Goal: Information Seeking & Learning: Check status

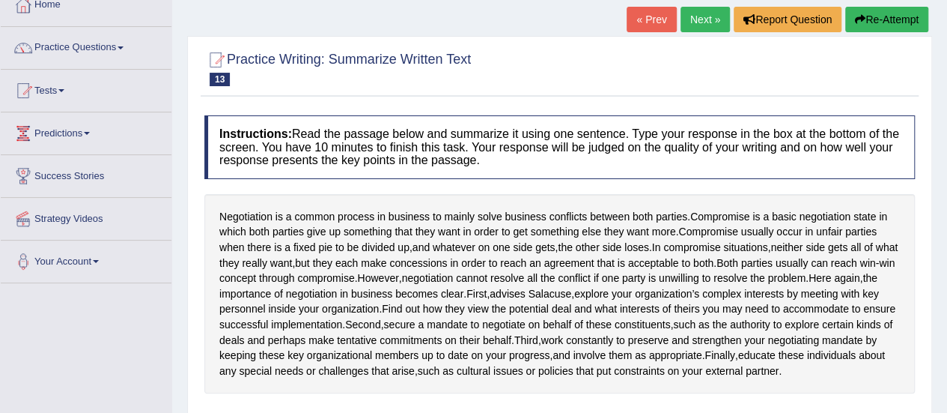
scroll to position [60, 0]
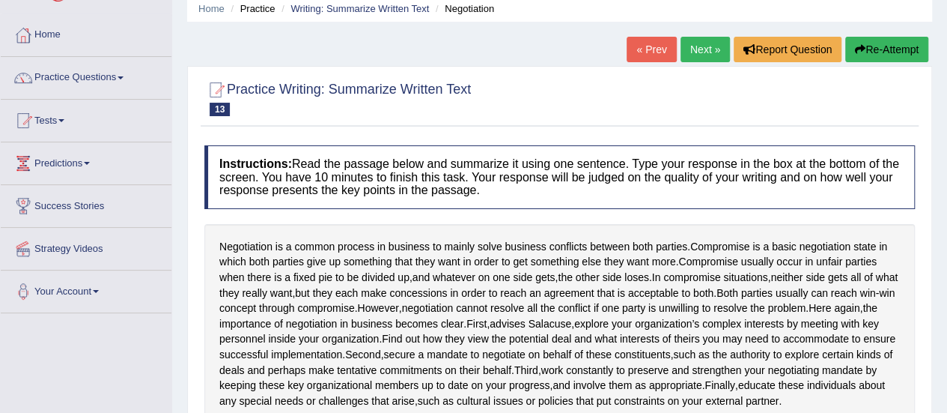
click at [64, 119] on span at bounding box center [61, 120] width 6 height 3
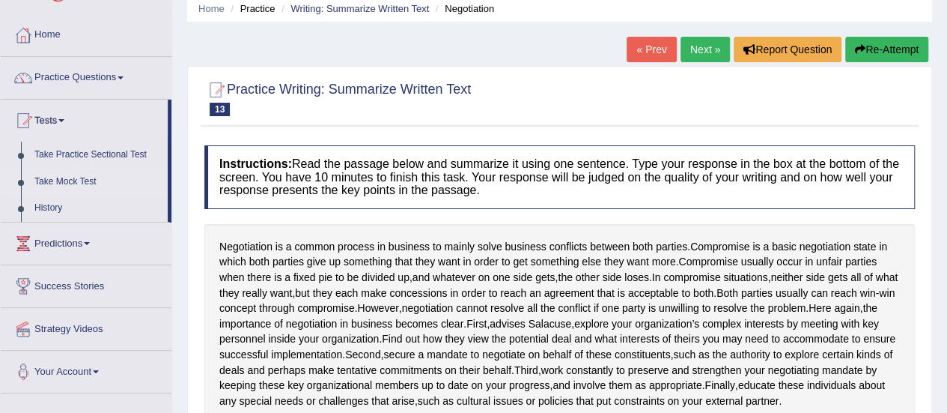
click at [70, 177] on link "Take Mock Test" at bounding box center [98, 181] width 140 height 27
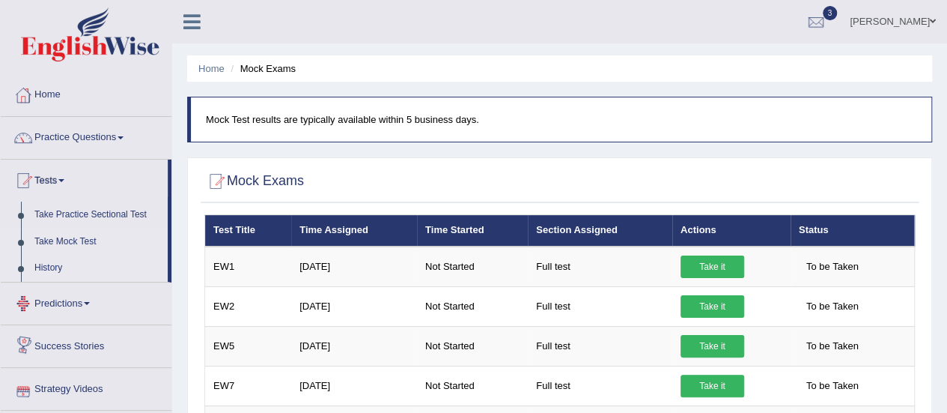
click at [37, 272] on link "History" at bounding box center [98, 268] width 140 height 27
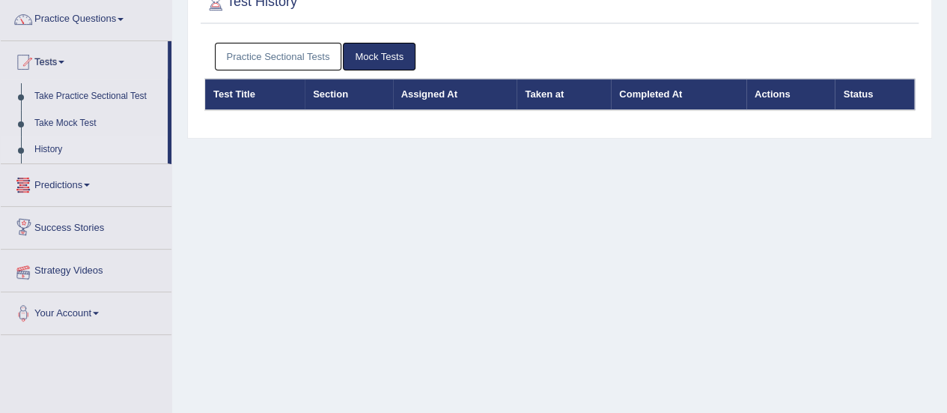
scroll to position [120, 0]
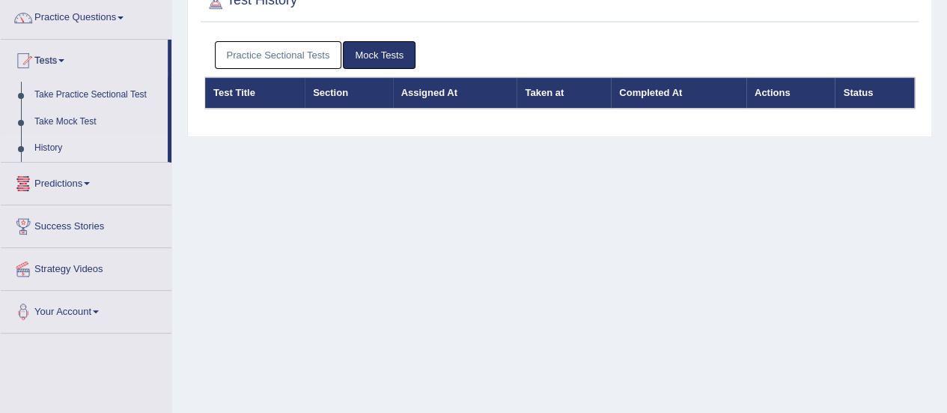
click at [276, 56] on link "Practice Sectional Tests" at bounding box center [278, 55] width 127 height 28
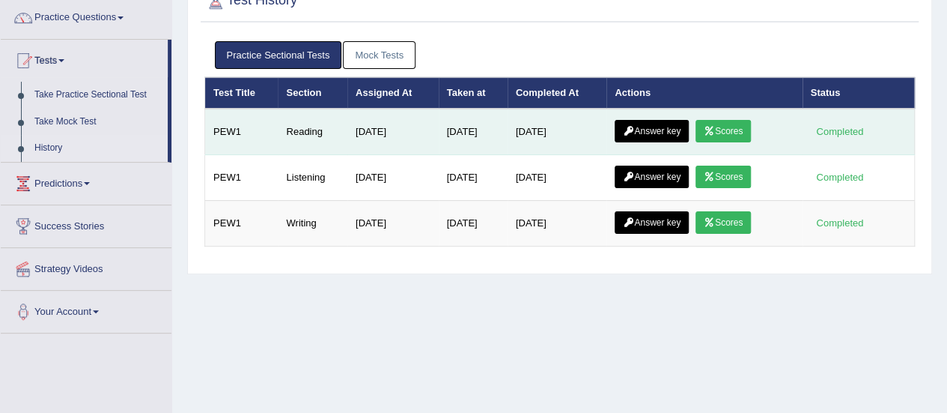
click at [672, 125] on link "Answer key" at bounding box center [652, 131] width 74 height 22
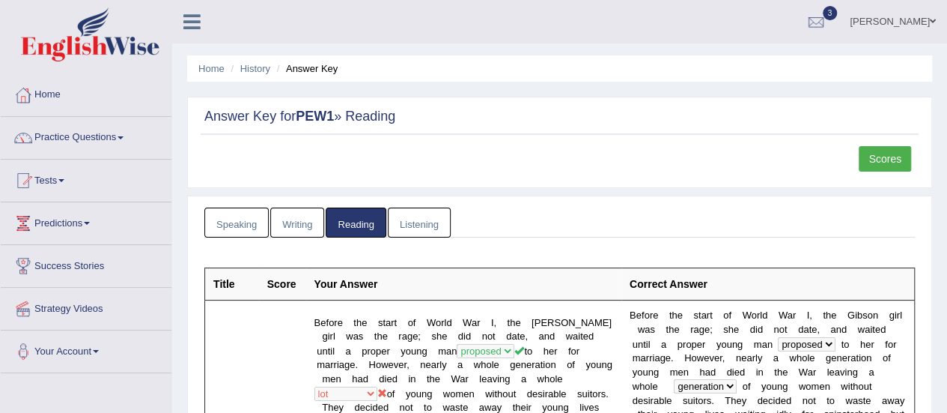
click at [893, 155] on link "Scores" at bounding box center [885, 158] width 52 height 25
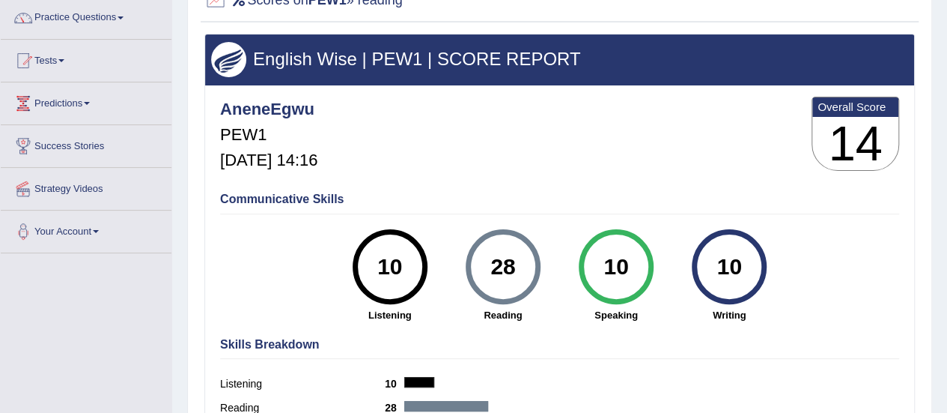
scroll to position [150, 0]
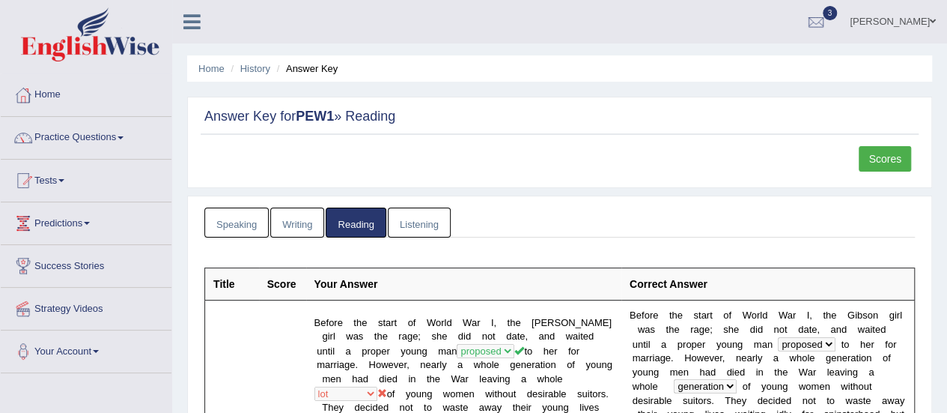
click at [890, 155] on link "Scores" at bounding box center [885, 158] width 52 height 25
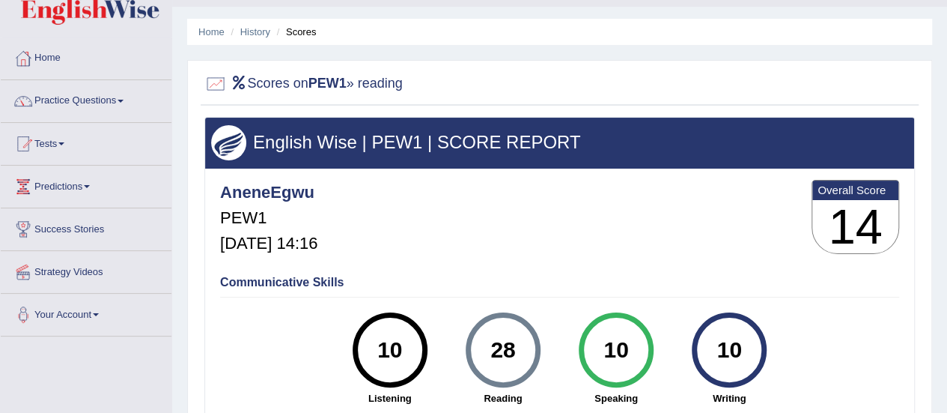
scroll to position [30, 0]
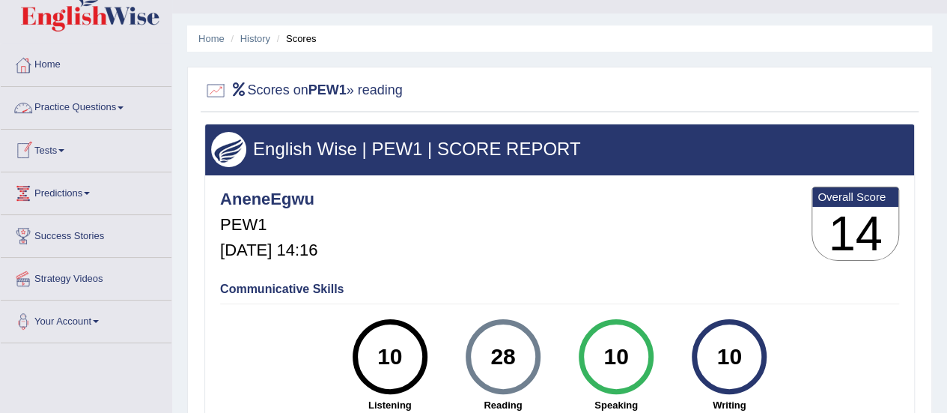
click at [127, 109] on link "Practice Questions" at bounding box center [86, 105] width 171 height 37
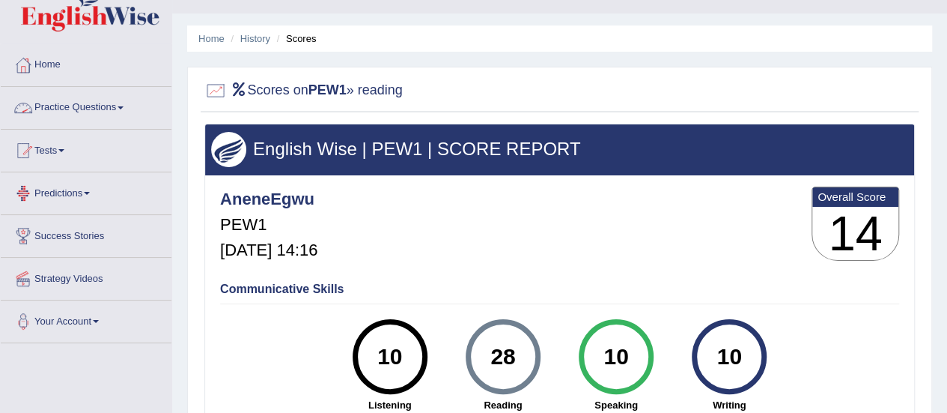
click at [126, 105] on link "Practice Questions" at bounding box center [86, 105] width 171 height 37
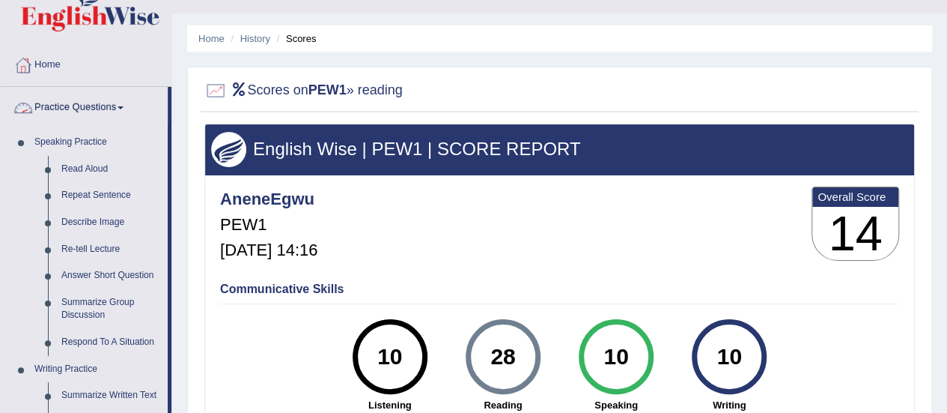
click at [147, 87] on link "Practice Questions" at bounding box center [84, 105] width 167 height 37
